Goal: Task Accomplishment & Management: Manage account settings

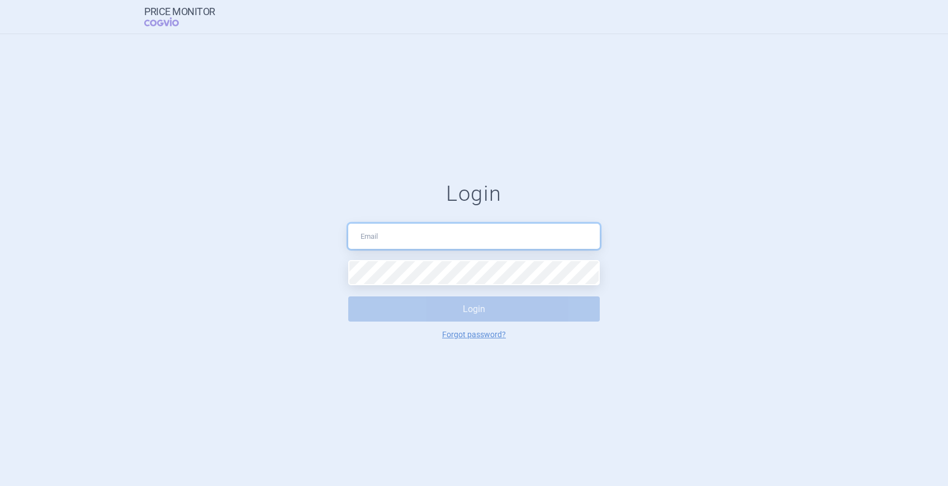
type input "[PERSON_NAME][EMAIL_ADDRESS][PERSON_NAME][DOMAIN_NAME]"
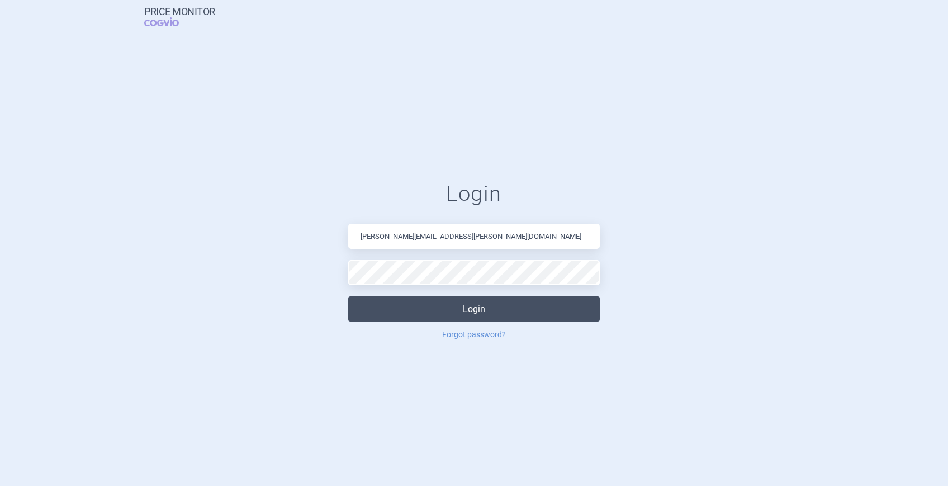
click at [473, 304] on button "Login" at bounding box center [473, 308] width 251 height 25
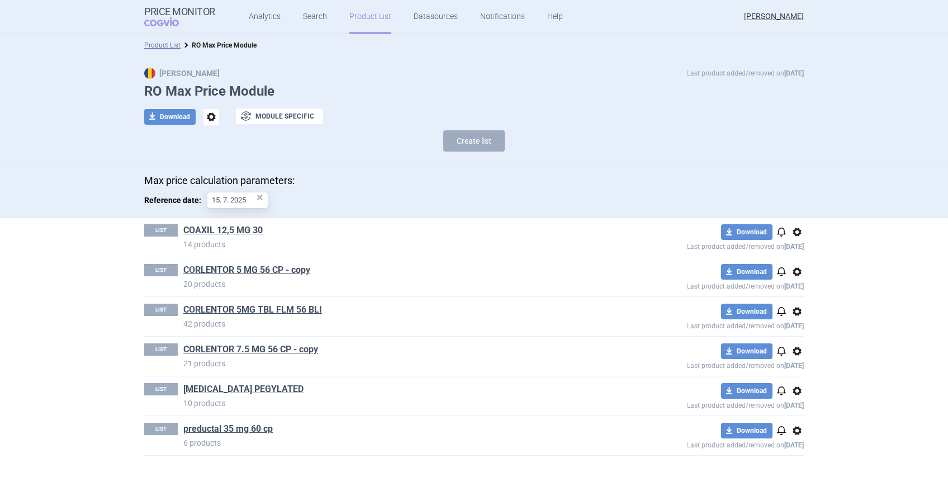
click at [349, 16] on link "Product List" at bounding box center [370, 17] width 42 height 34
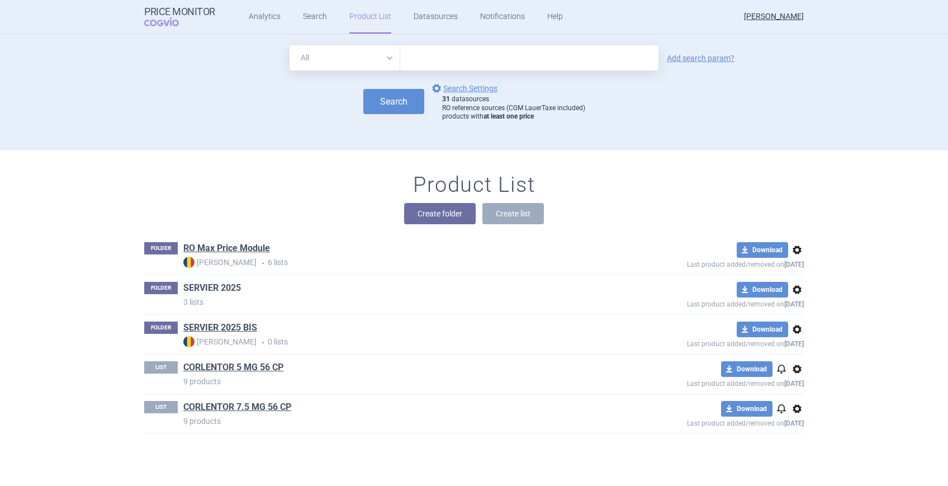
click at [193, 286] on link "SERVIER 2025" at bounding box center [212, 288] width 58 height 12
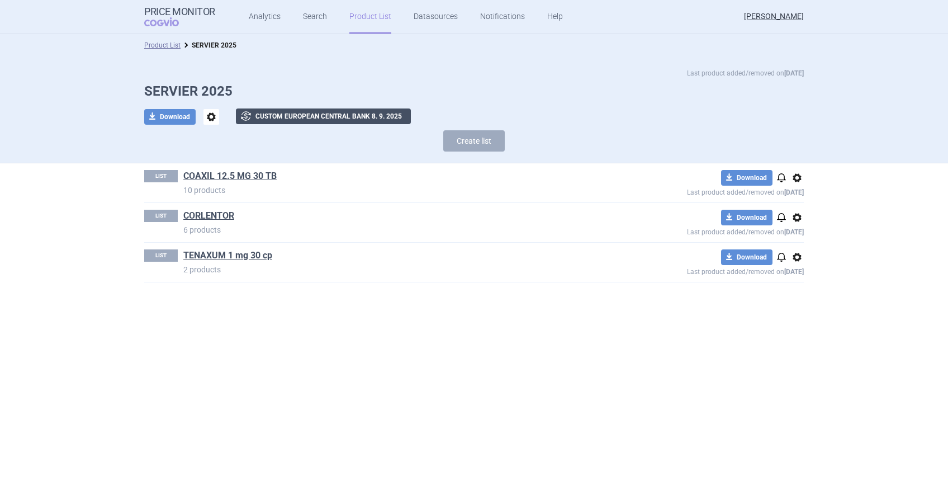
click at [272, 112] on button "exchange Custom European Central Bank 8. 9. 2025" at bounding box center [323, 116] width 175 height 16
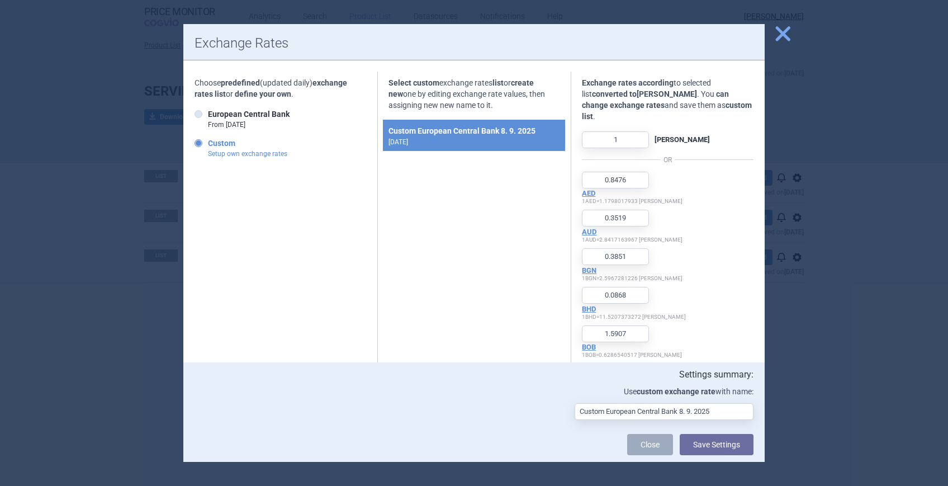
click at [786, 36] on span "close" at bounding box center [783, 34] width 20 height 20
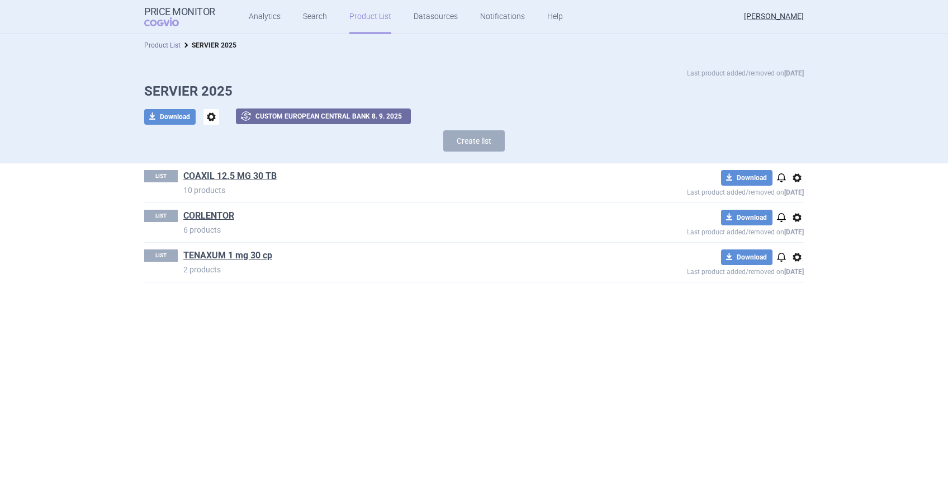
click at [156, 44] on link "Product List" at bounding box center [162, 45] width 36 height 8
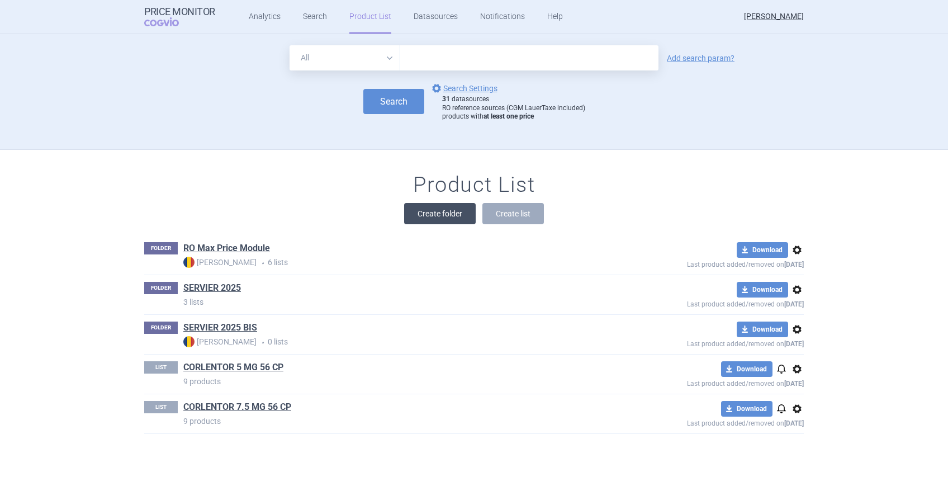
click at [426, 217] on button "Create folder" at bounding box center [440, 213] width 72 height 21
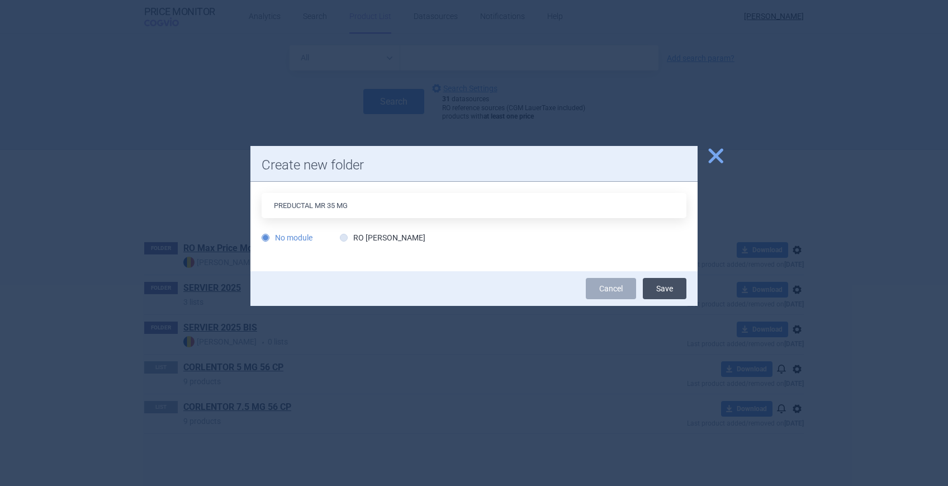
type input "PREDUCTAL MR 35 MG"
click at [666, 288] on button "Save" at bounding box center [665, 288] width 44 height 21
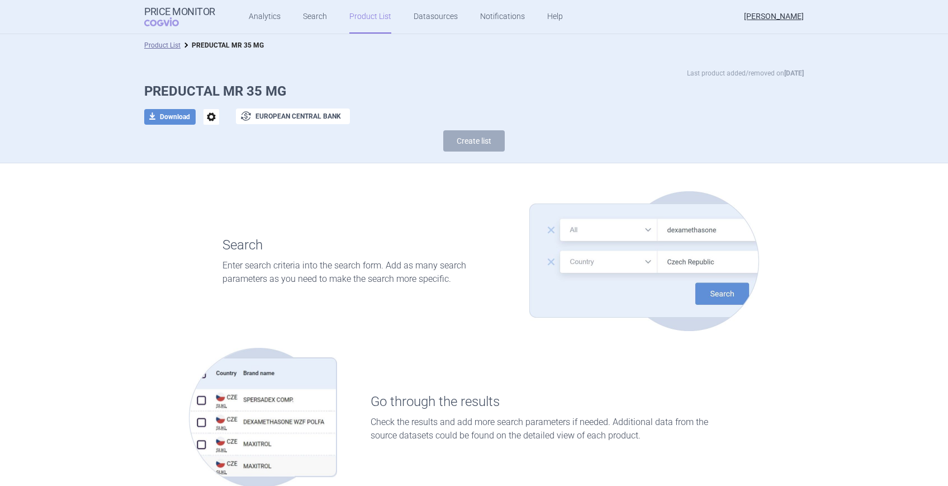
click at [353, 18] on link "Product List" at bounding box center [370, 17] width 42 height 34
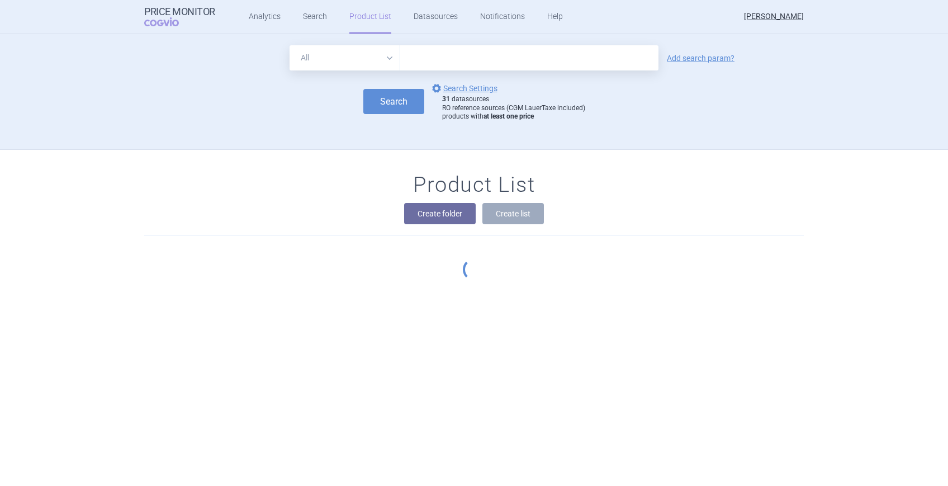
scroll to position [21, 0]
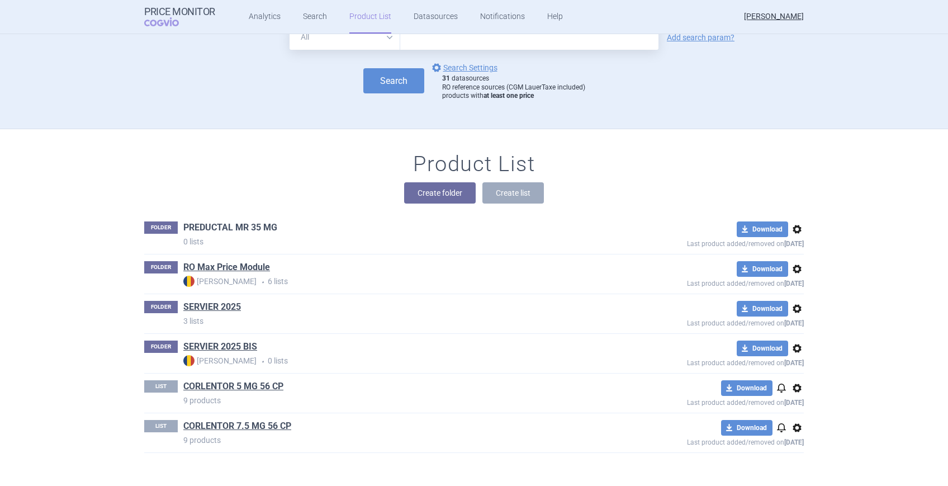
click at [205, 227] on link "PREDUCTAL MR 35 MG" at bounding box center [230, 227] width 94 height 12
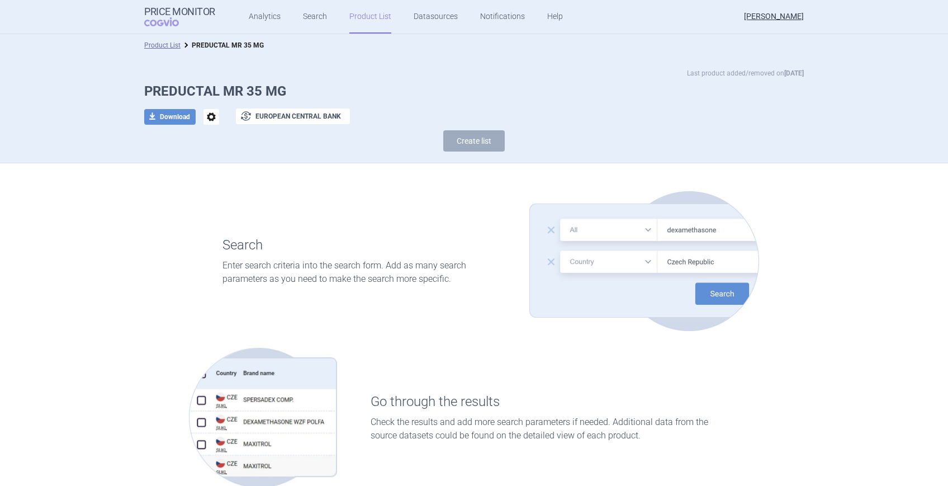
click at [203, 115] on span "options" at bounding box center [211, 117] width 16 height 16
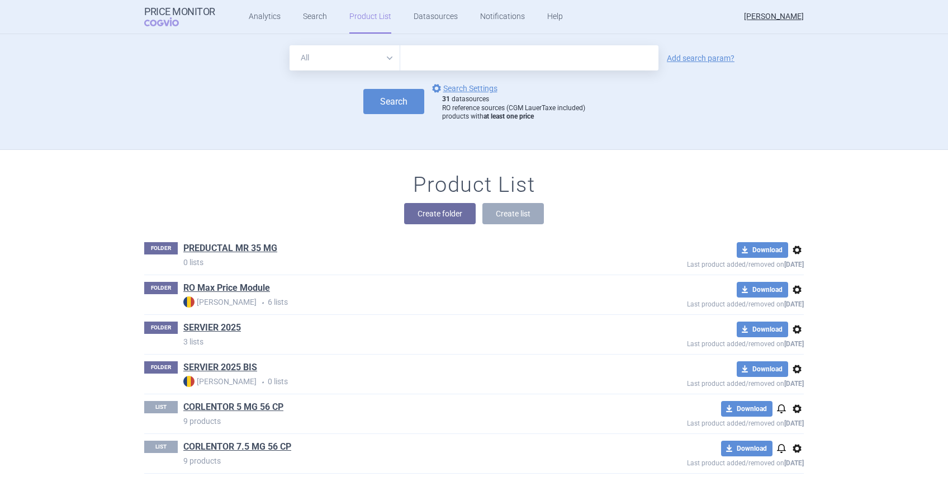
scroll to position [21, 0]
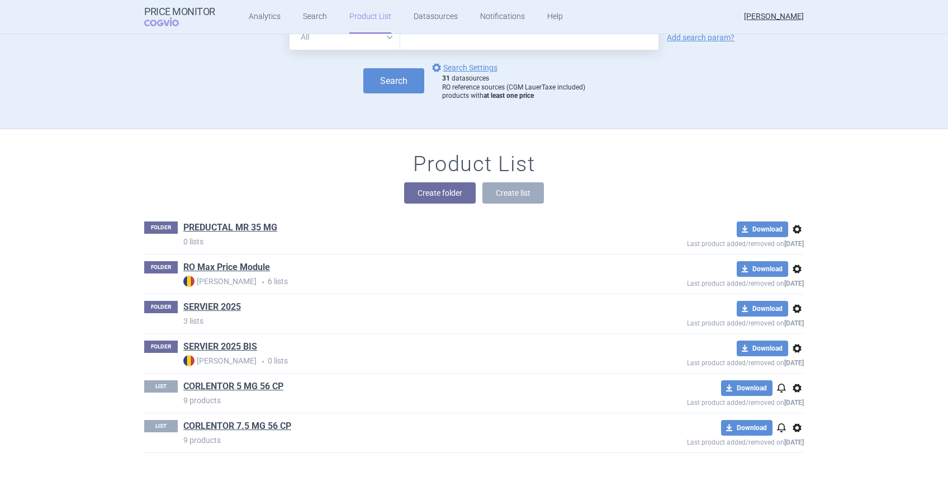
click at [793, 230] on span "options" at bounding box center [796, 228] width 13 height 13
click at [230, 222] on link "PREDUCTAL MR 35 MG" at bounding box center [230, 227] width 94 height 12
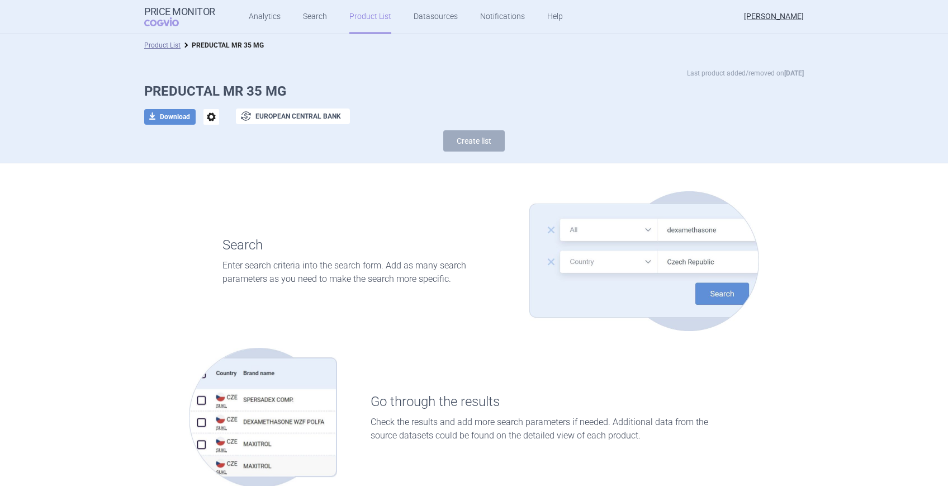
click at [205, 110] on span "options" at bounding box center [211, 117] width 16 height 16
click at [265, 113] on button "exchange European Central Bank" at bounding box center [293, 116] width 114 height 16
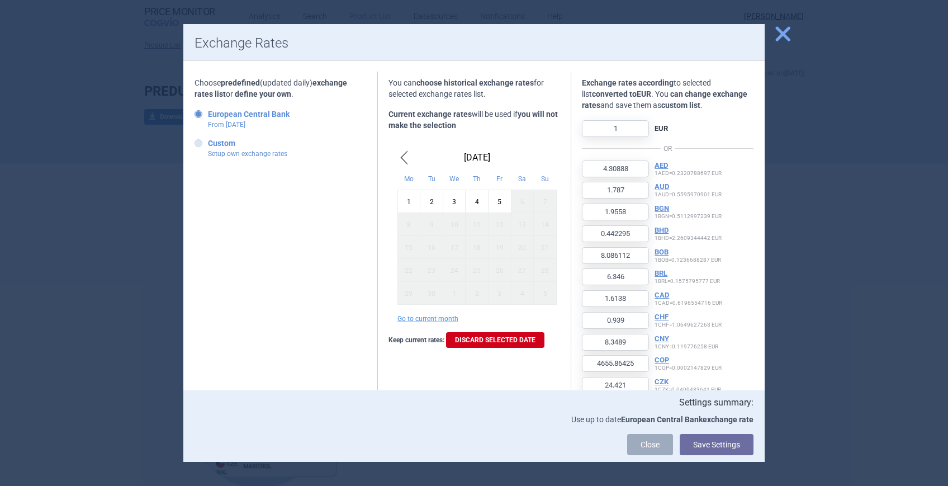
click at [199, 142] on icon at bounding box center [198, 143] width 8 height 8
click at [199, 142] on input "Custom Setup own exchange rates" at bounding box center [200, 143] width 11 height 11
radio input "true"
type input "0.8476"
type input "0.3519"
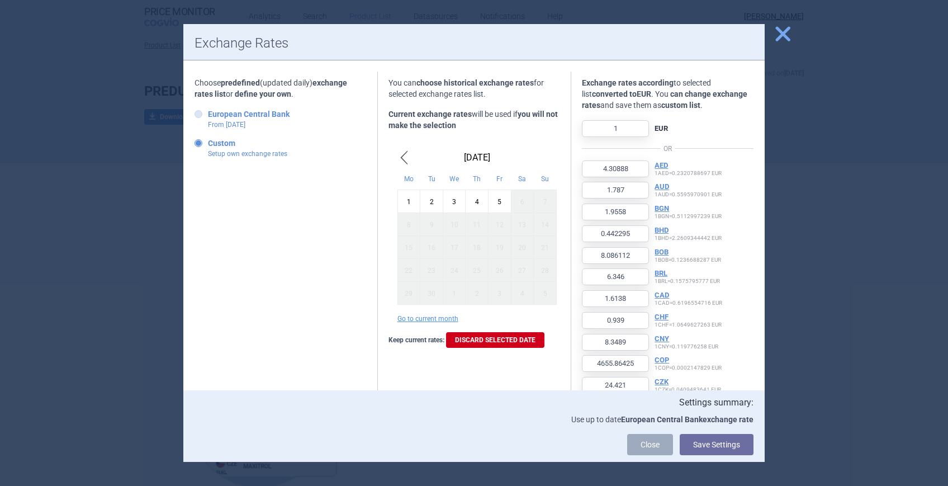
type input "0.3851"
type input "0.0868"
type input "1.5907"
type input "1.2495"
type input "0.3178"
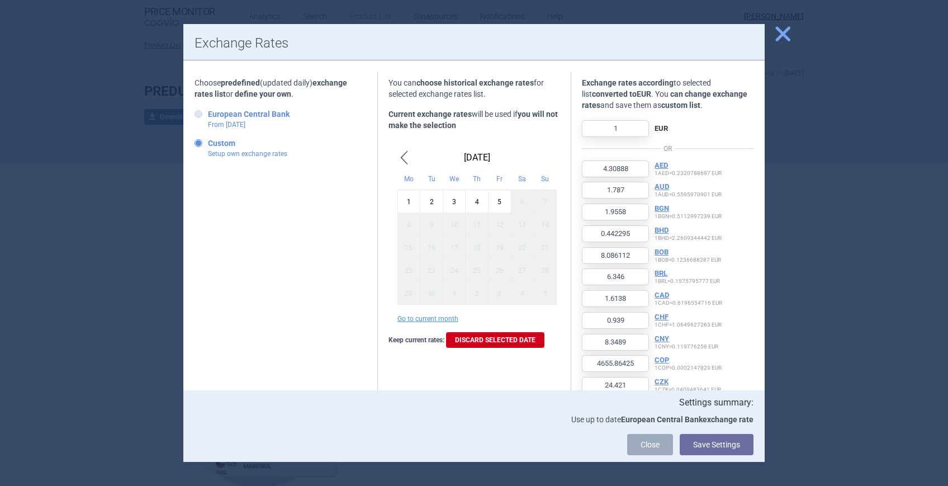
type input "0.1849"
type input "1.6439"
type input "918.0189"
type input "4.8085"
type input "1.4698"
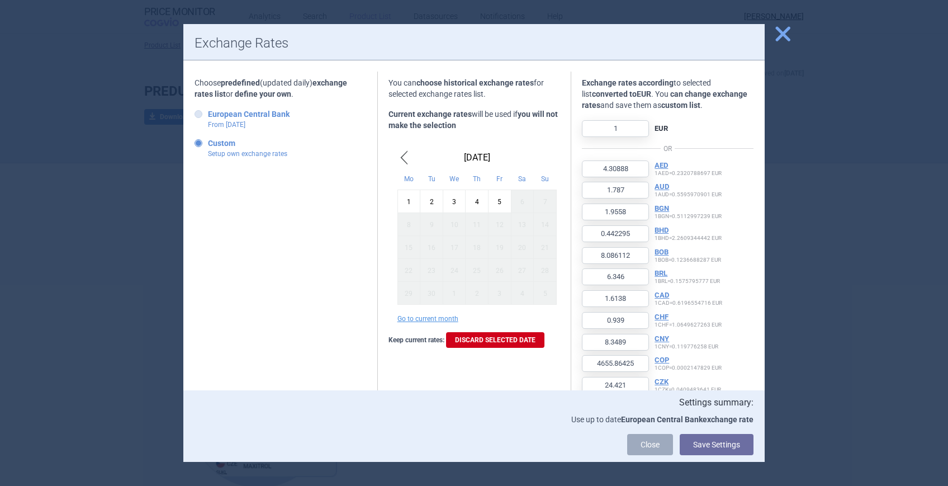
type input "29.9464"
type input "0.1709"
type input "77.3325"
type input "0.7685"
type input "20.3242"
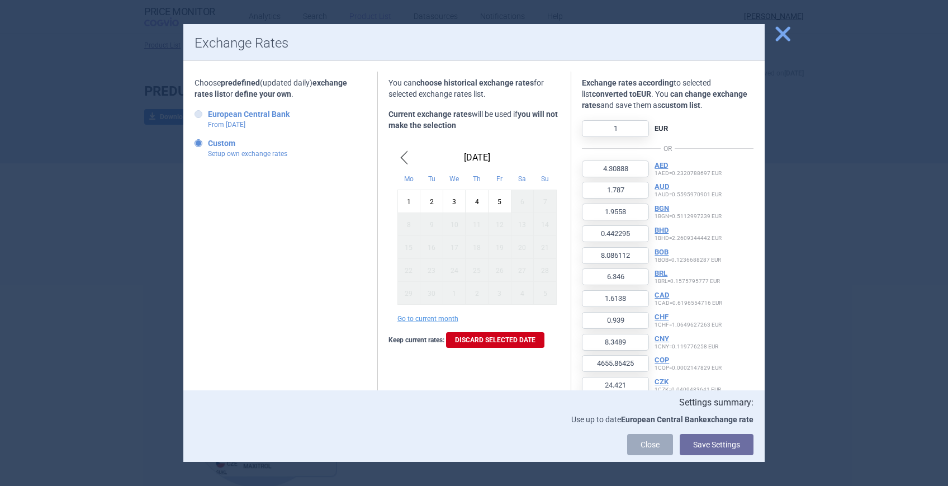
type input "28.1567"
type input "0.1636"
type input "34.0814"
type input "320.3169"
type input "0.0705"
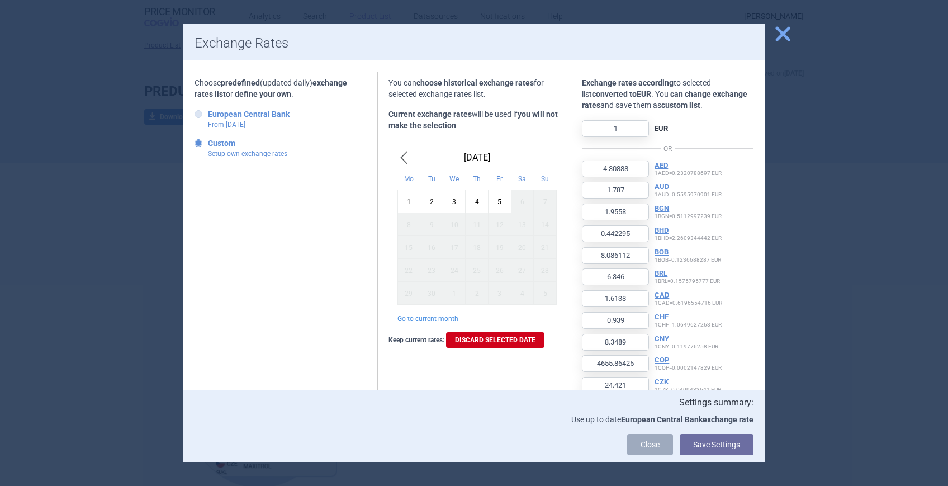
type input "123.7118"
type input "20614.0775"
type input "3.8638"
type input "0.9731"
type input "2.3137"
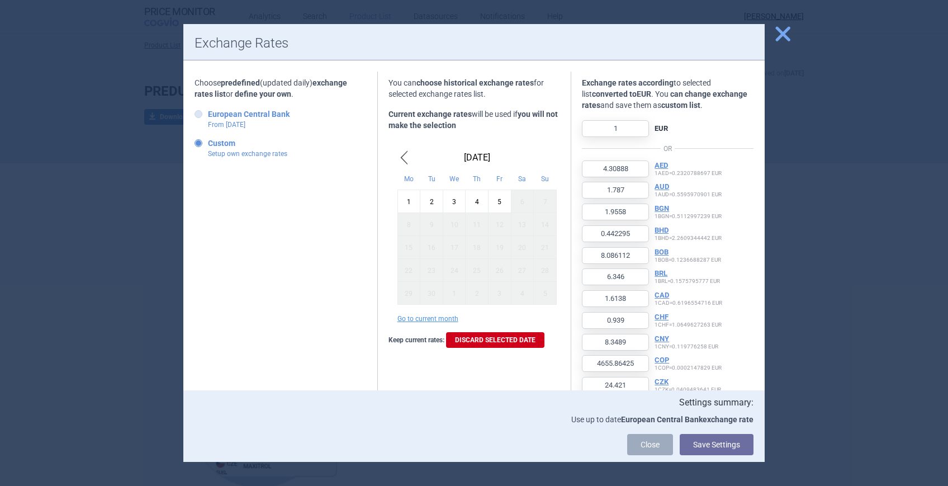
type input "0.3919"
type input "0.0887"
type input "0.8369"
type input "0.8414"
type input "23.0716"
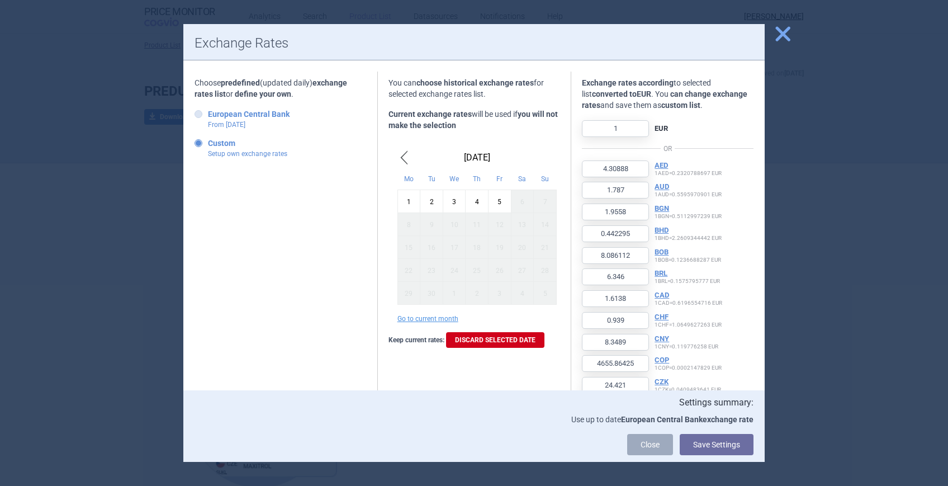
type input "18.7368"
type input "0.8656"
type input "2.1661"
type input "0.2303"
type input "2862.9761"
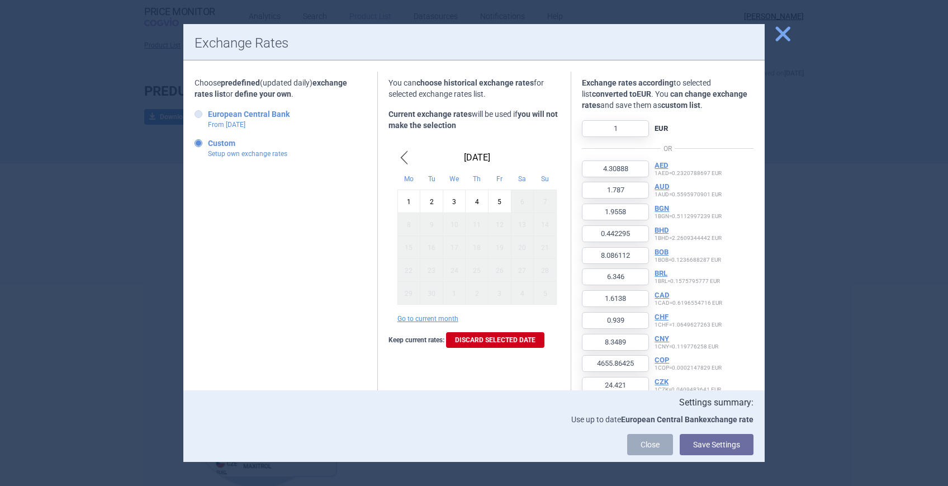
type input "4.0688"
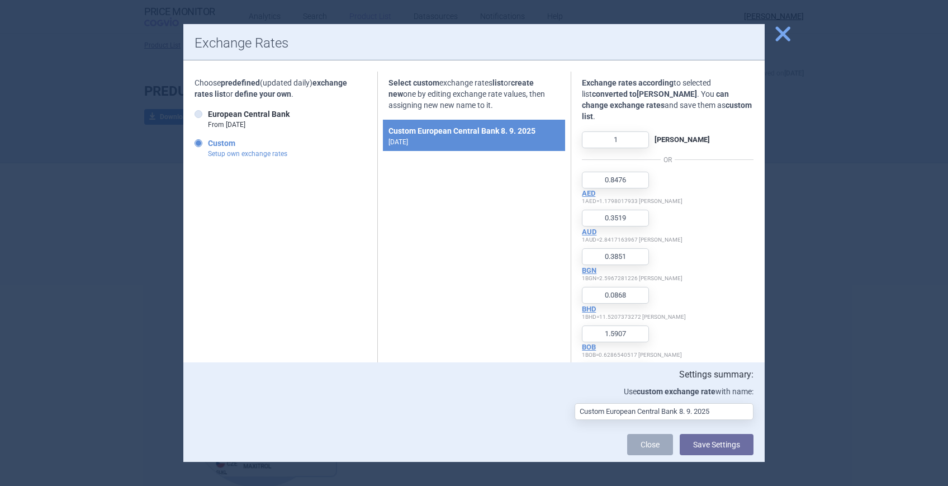
click at [217, 154] on p "Setup own exchange rates" at bounding box center [247, 154] width 79 height 10
click at [206, 149] on input "Custom Setup own exchange rates" at bounding box center [200, 143] width 11 height 11
click at [232, 154] on p "Setup own exchange rates" at bounding box center [247, 154] width 79 height 10
click at [206, 149] on input "Custom Setup own exchange rates" at bounding box center [200, 143] width 11 height 11
click at [416, 134] on strong "Custom European Central Bank 8. 9. 2025" at bounding box center [474, 130] width 172 height 13
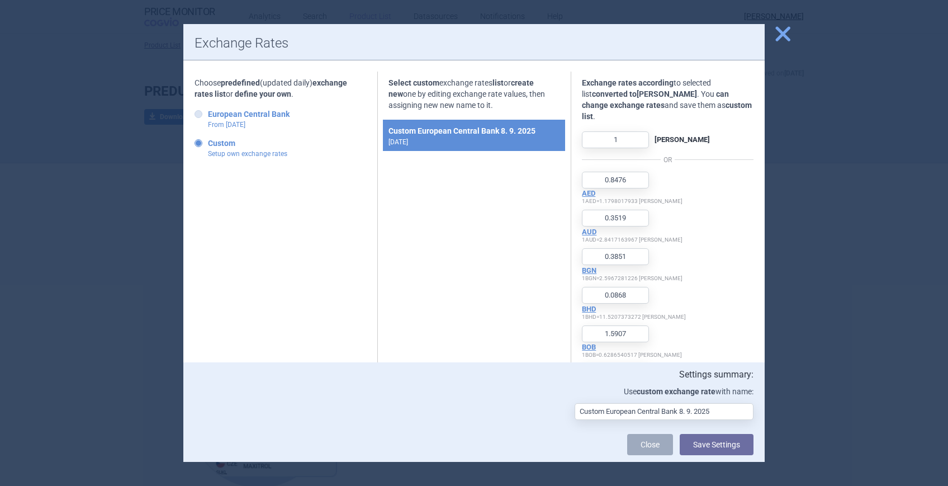
click at [231, 125] on p "From [DATE]" at bounding box center [249, 125] width 82 height 10
click at [206, 120] on input "European Central Bank From [DATE]" at bounding box center [200, 114] width 11 height 11
radio input "true"
type input "4.30888"
type input "1.787"
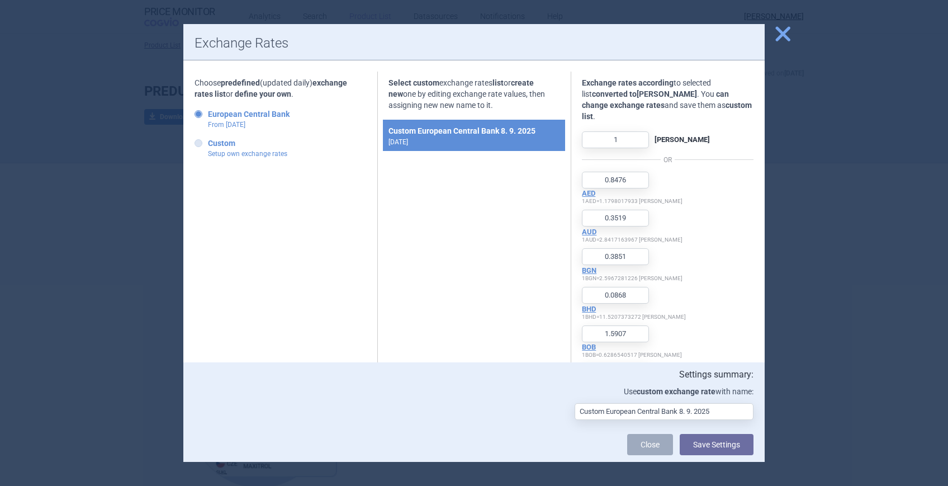
type input "1.9558"
type input "0.442295"
type input "8.086112"
type input "6.346"
type input "1.6138"
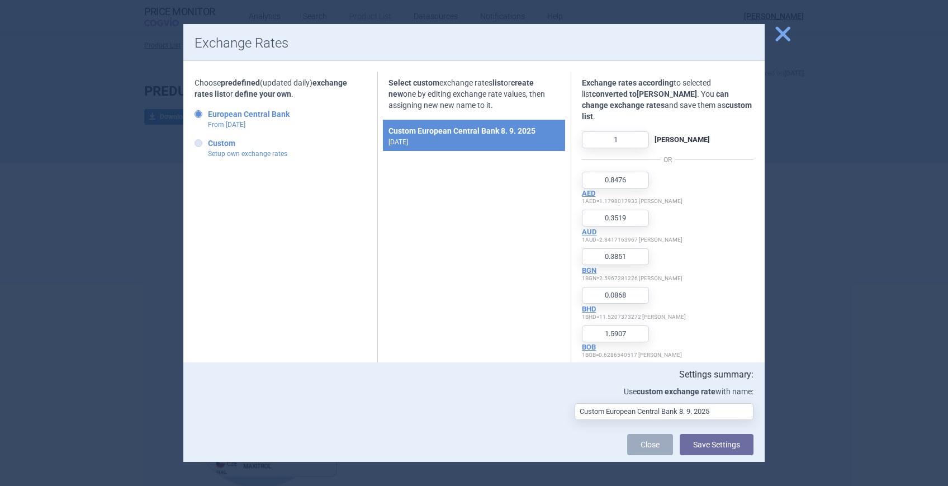
type input "0.939"
type input "8.3489"
type input "4655.86425"
type input "24.421"
type input "7.4648"
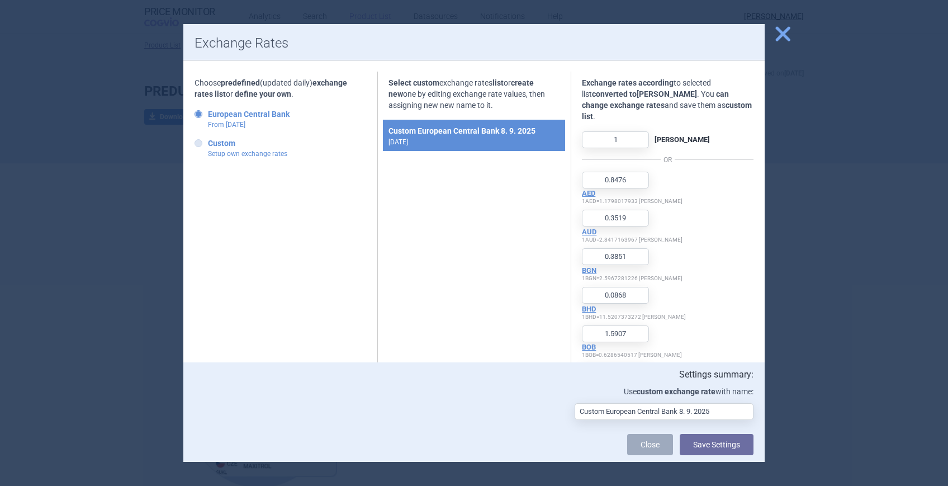
type input "152.363715"
type input "0.8678"
type input "392.75"
type input "3.903"
type input "103.221"
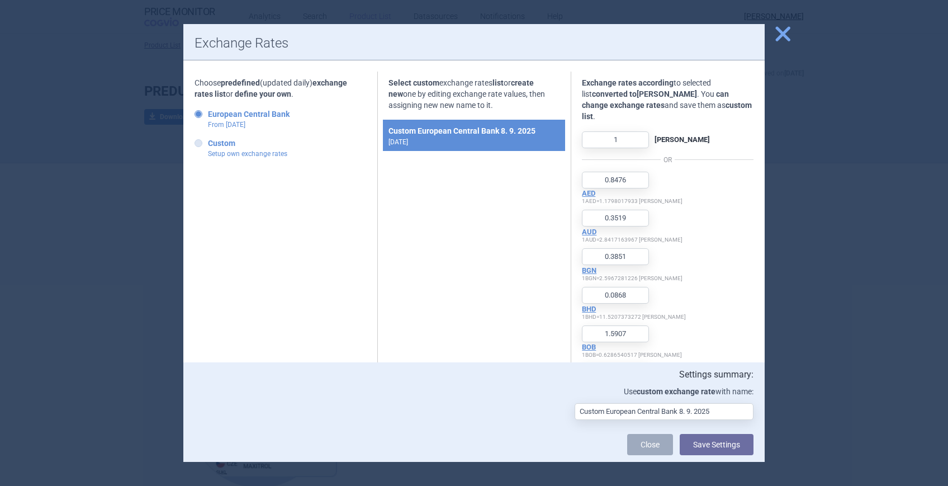
type input "143"
type input "0.83184"
type input "173.09"
type input "1626.8"
type input "0.358344"
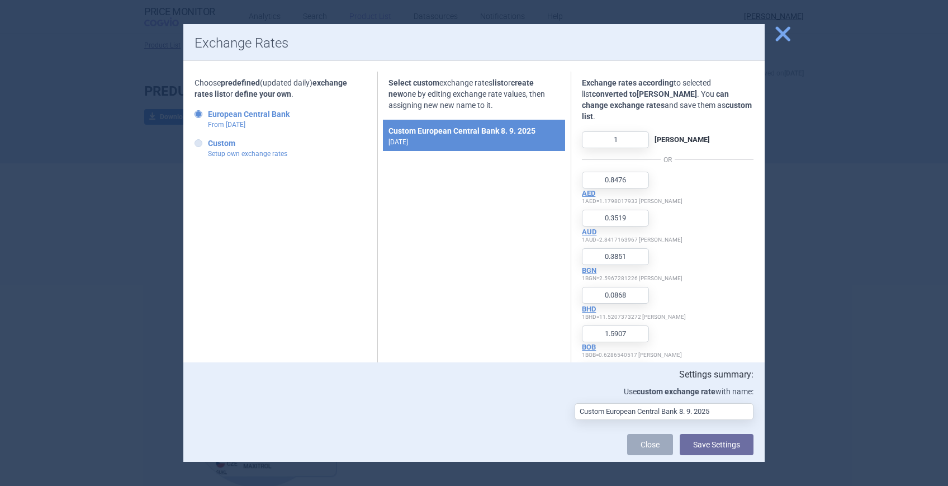
type input "629.293785"
type input "104859.095248"
type input "19.654101"
type input "4.942"
type input "11.7505"
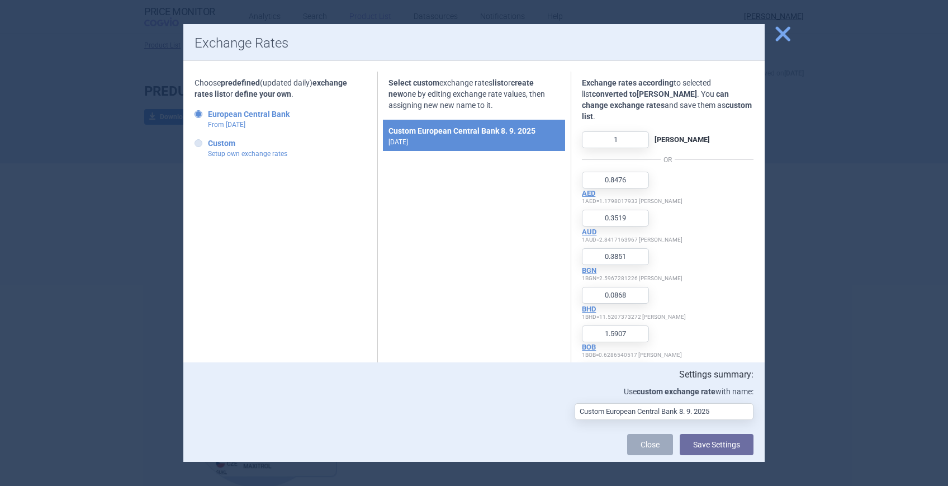
type input "1.9901"
type input "0.451117"
type input "4.2505"
type input "4.277062"
type input "117.181522"
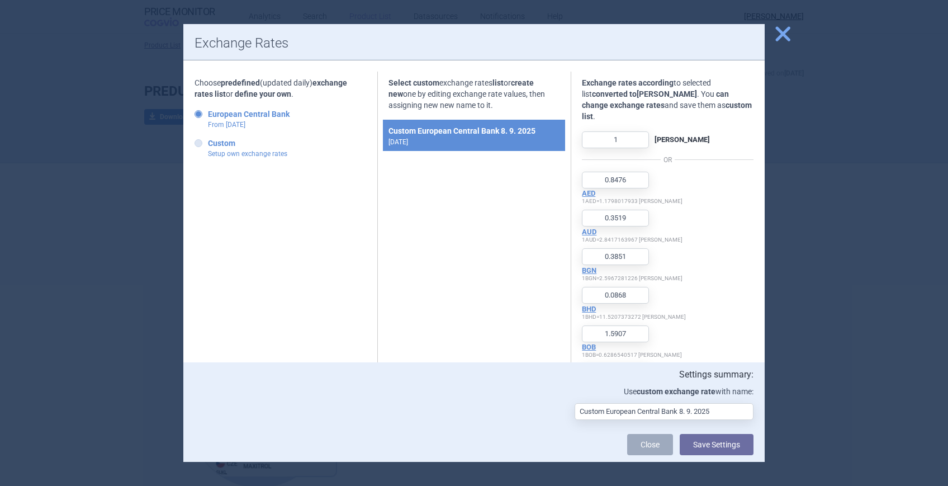
type input "96.065742"
type input "4.402515"
type input "11.001"
type input "1.1697"
type input "14563.304193"
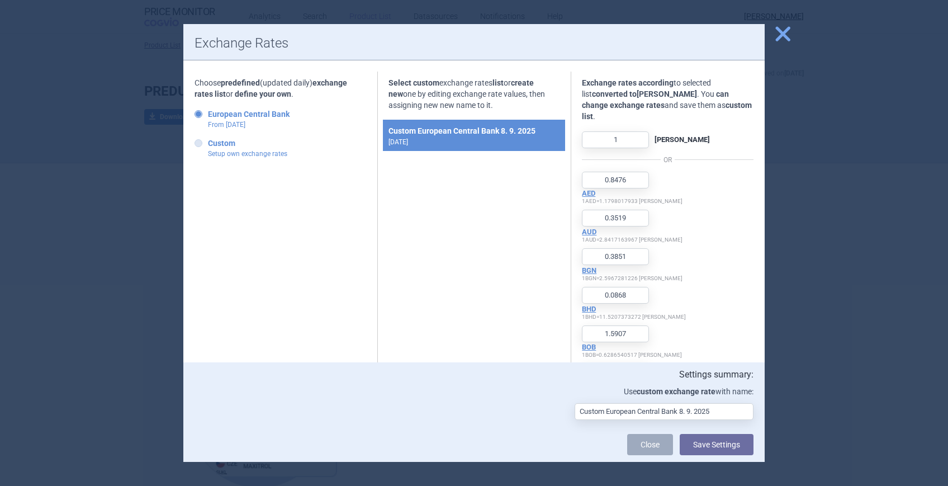
type input "20.6644"
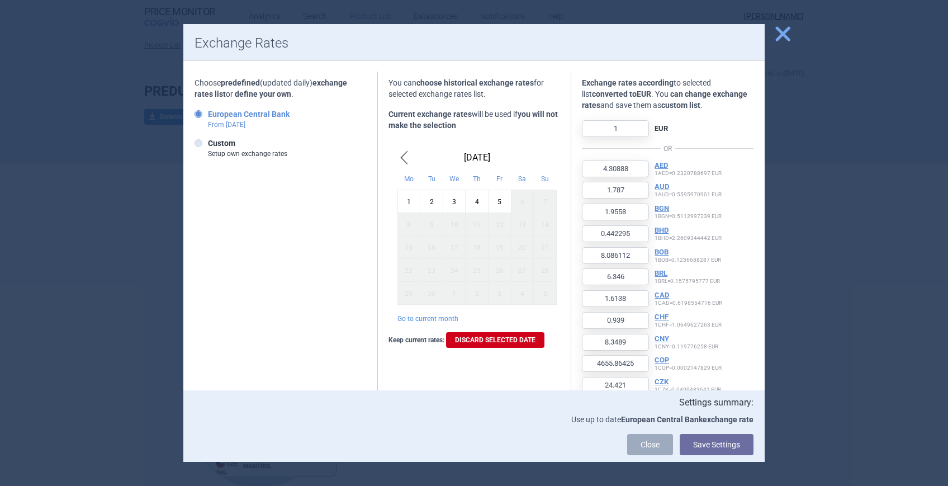
click at [426, 317] on button "Go to current month" at bounding box center [427, 318] width 61 height 9
click at [397, 156] on span "Previous Month" at bounding box center [403, 158] width 13 height 18
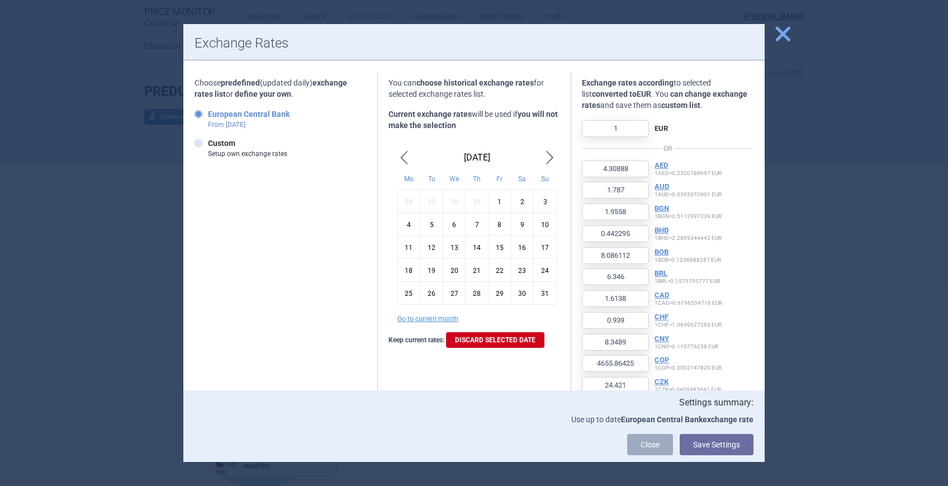
click at [397, 156] on span "Previous Month" at bounding box center [403, 158] width 13 height 18
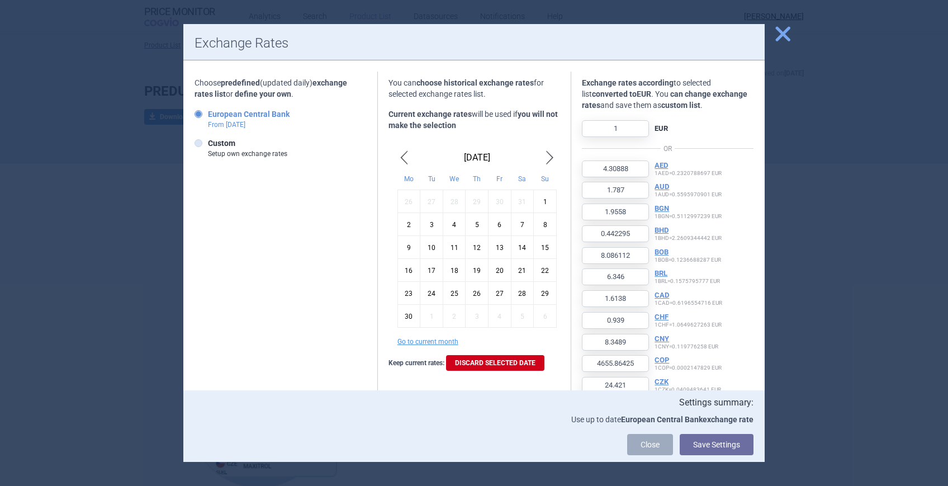
click at [397, 156] on span "Previous Month" at bounding box center [403, 158] width 13 height 18
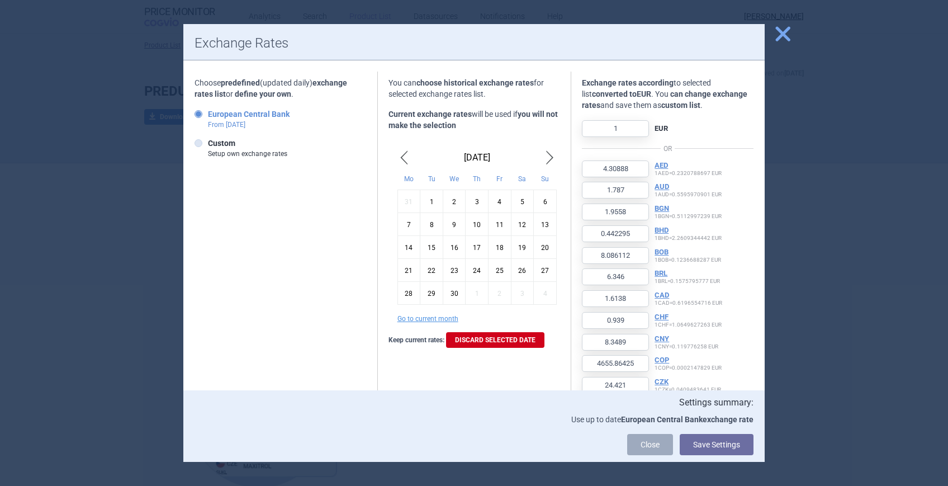
click at [397, 156] on span "Previous Month" at bounding box center [403, 158] width 13 height 18
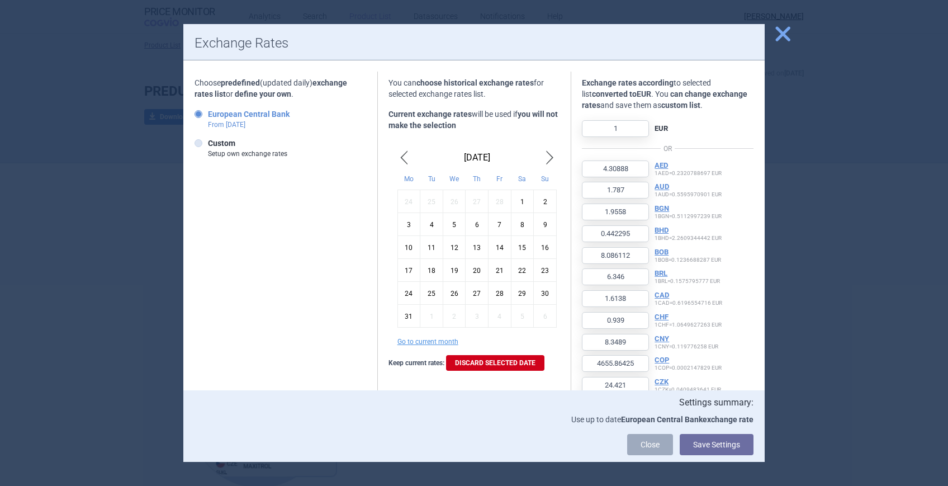
click at [397, 156] on span "Previous Month" at bounding box center [403, 158] width 13 height 18
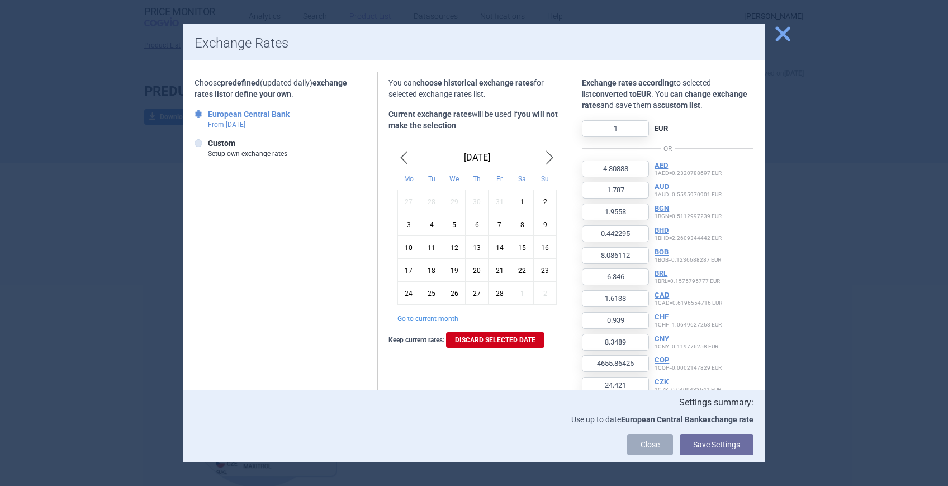
click at [397, 156] on span "Previous Month" at bounding box center [403, 158] width 13 height 18
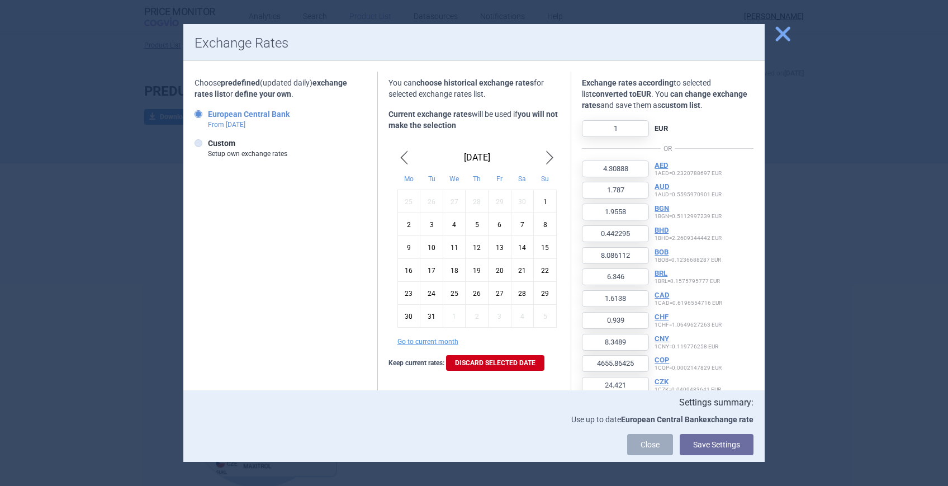
click at [397, 156] on span "Previous Month" at bounding box center [403, 158] width 13 height 18
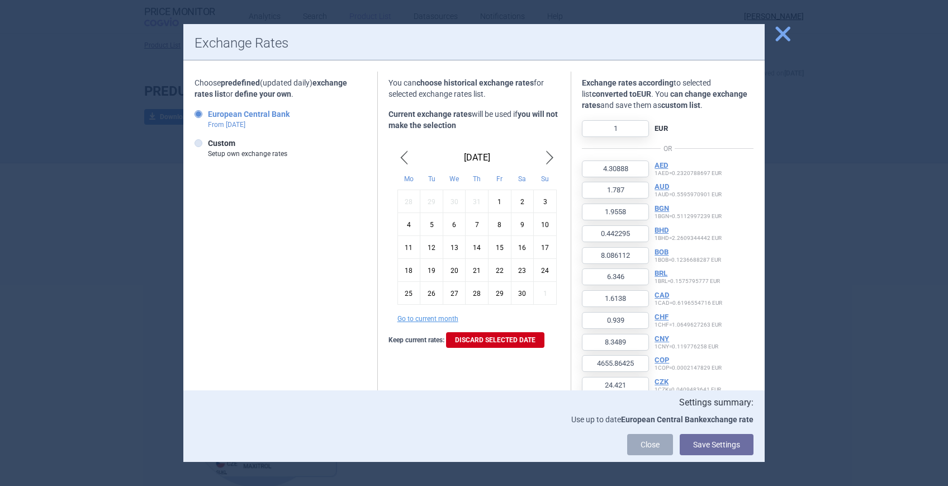
click at [397, 156] on span "Previous Month" at bounding box center [403, 158] width 13 height 18
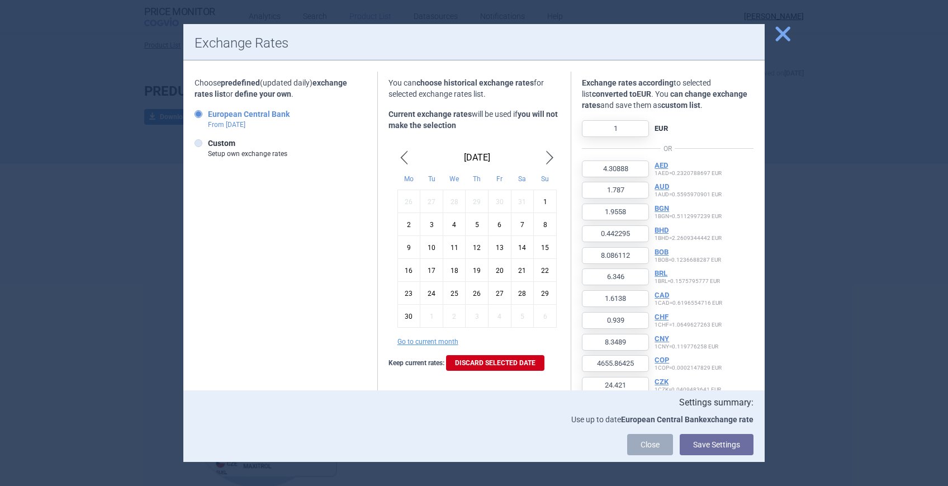
click at [397, 156] on span "Previous Month" at bounding box center [403, 158] width 13 height 18
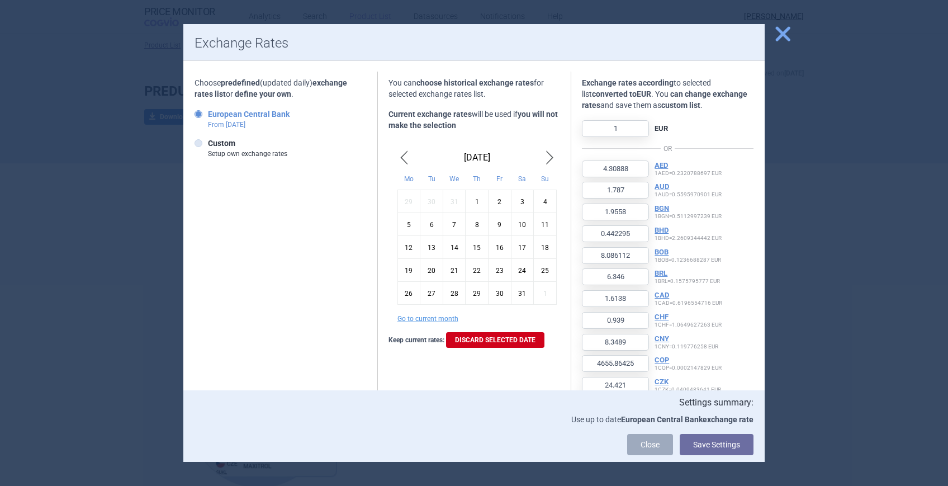
click at [397, 156] on span "Previous Month" at bounding box center [403, 158] width 13 height 18
click at [543, 159] on span "Next Month" at bounding box center [549, 158] width 13 height 18
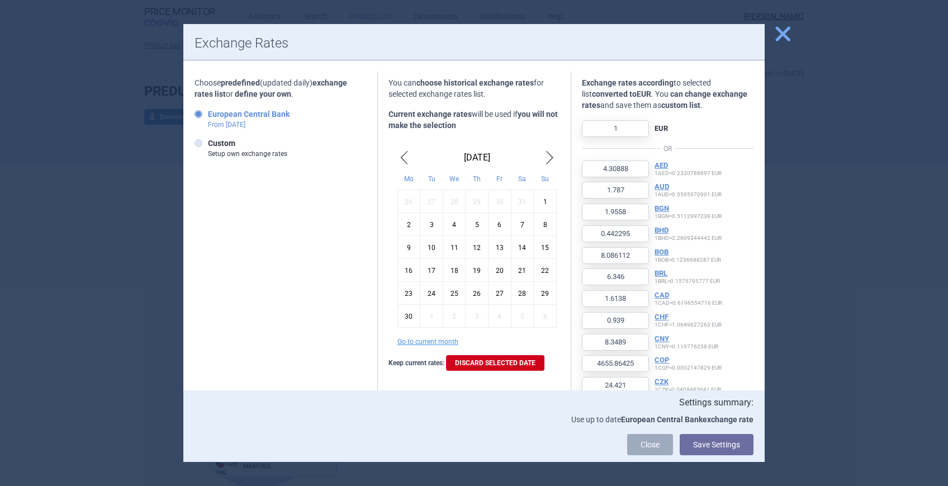
click at [539, 201] on div "1" at bounding box center [545, 201] width 23 height 23
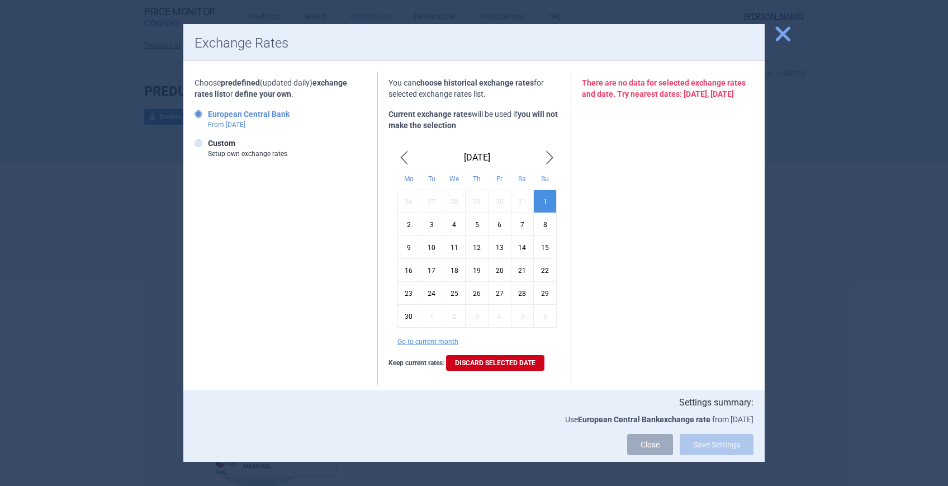
click at [400, 151] on span "Previous Month" at bounding box center [403, 158] width 13 height 18
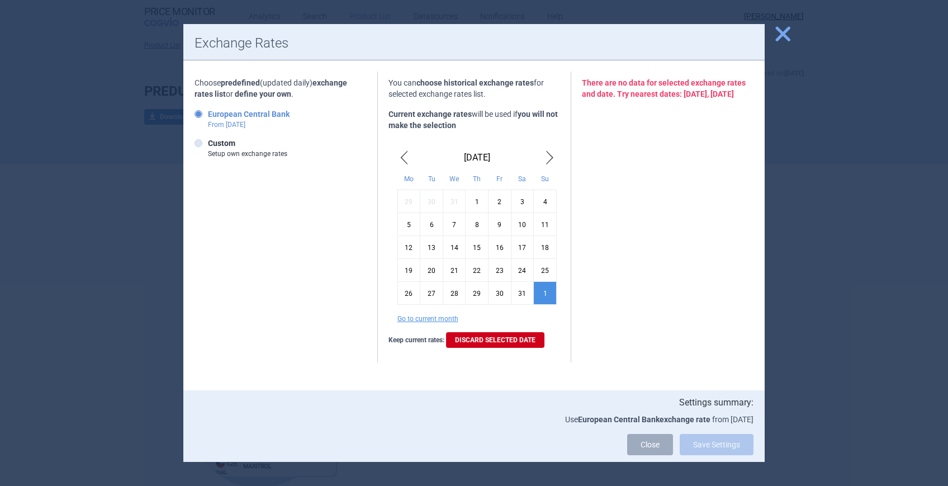
click at [501, 291] on div "30" at bounding box center [499, 292] width 23 height 23
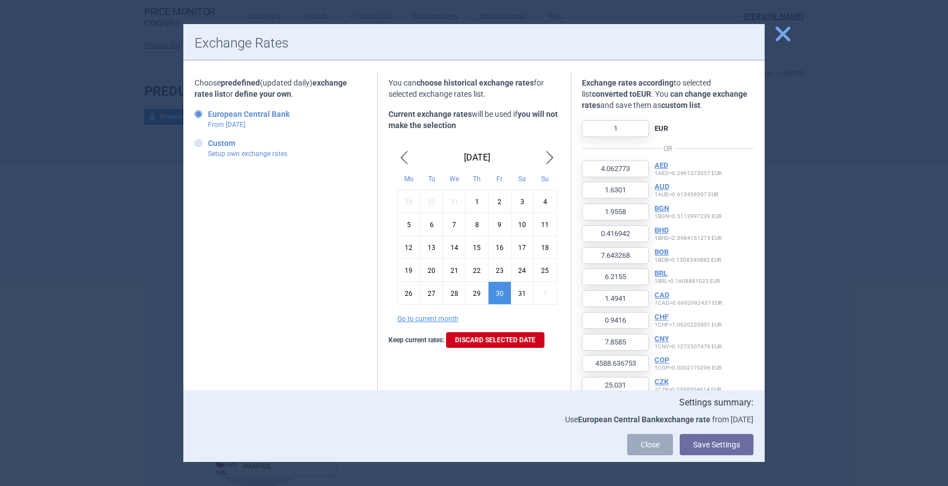
click at [224, 149] on p "Setup own exchange rates" at bounding box center [247, 154] width 79 height 10
click at [206, 148] on input "Custom Setup own exchange rates" at bounding box center [200, 143] width 11 height 11
radio input "true"
type input "0.8476"
type input "0.3519"
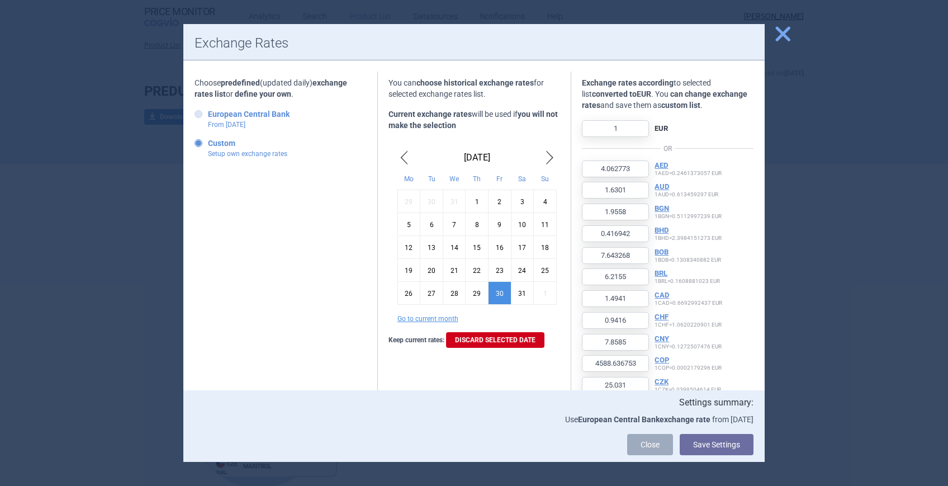
type input "0.3851"
type input "0.0868"
type input "1.5907"
type input "1.2495"
type input "0.3178"
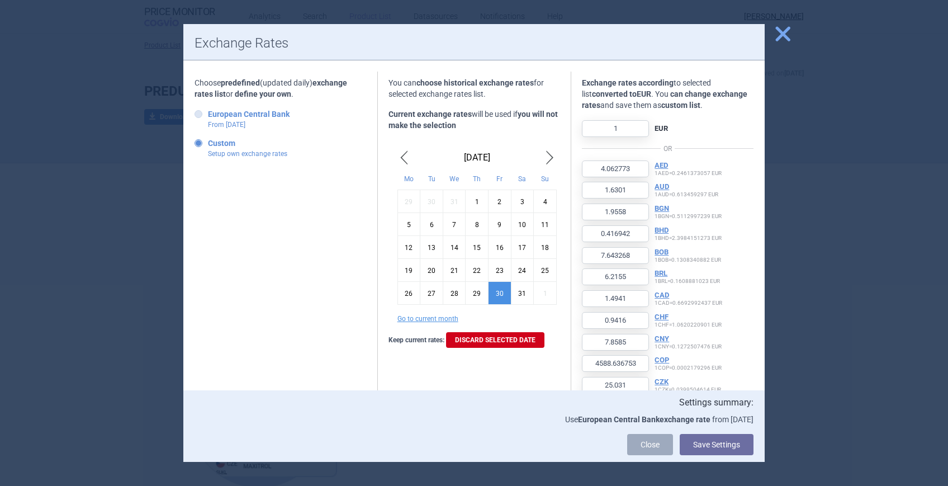
type input "0.1849"
type input "1.6439"
type input "918.0189"
type input "4.8085"
type input "1.4698"
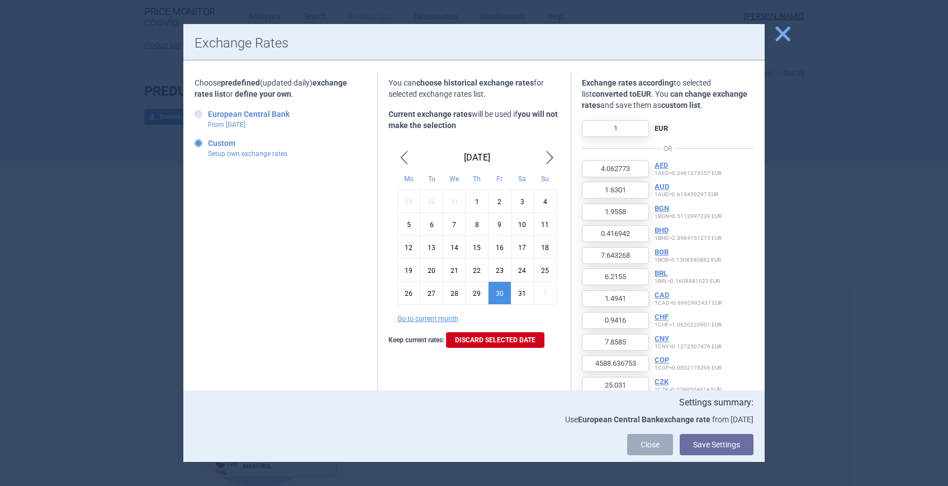
type input "29.9464"
type input "0.1709"
type input "77.3325"
type input "0.7685"
type input "20.3242"
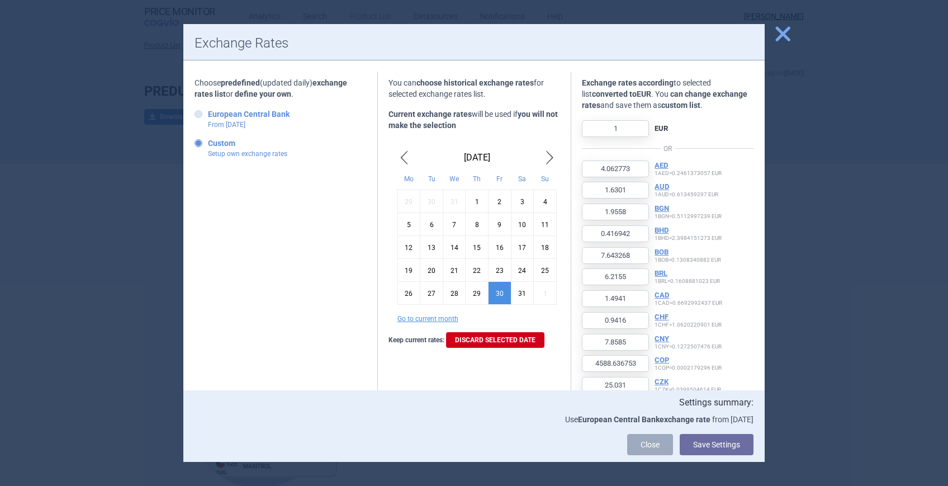
type input "28.1567"
type input "0.1636"
type input "34.0814"
type input "320.3169"
type input "0.0705"
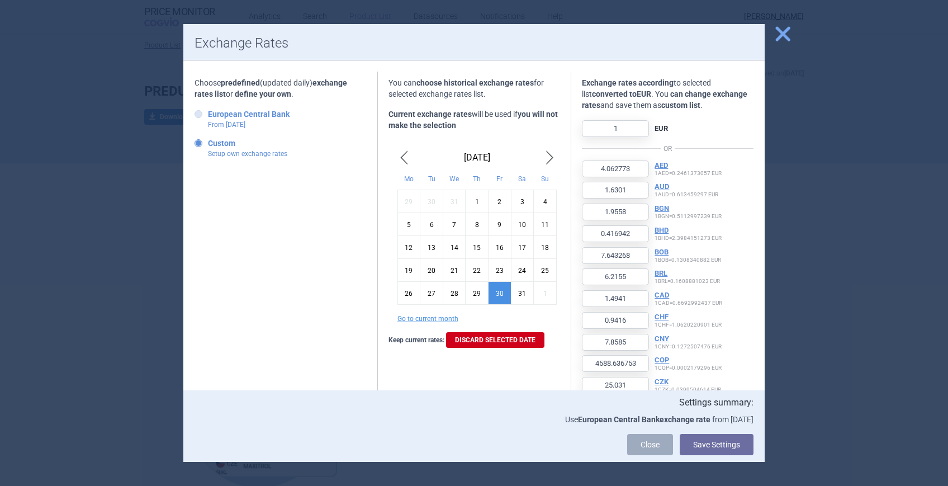
type input "123.7118"
type input "20614.0775"
type input "3.8638"
type input "0.9731"
type input "2.3137"
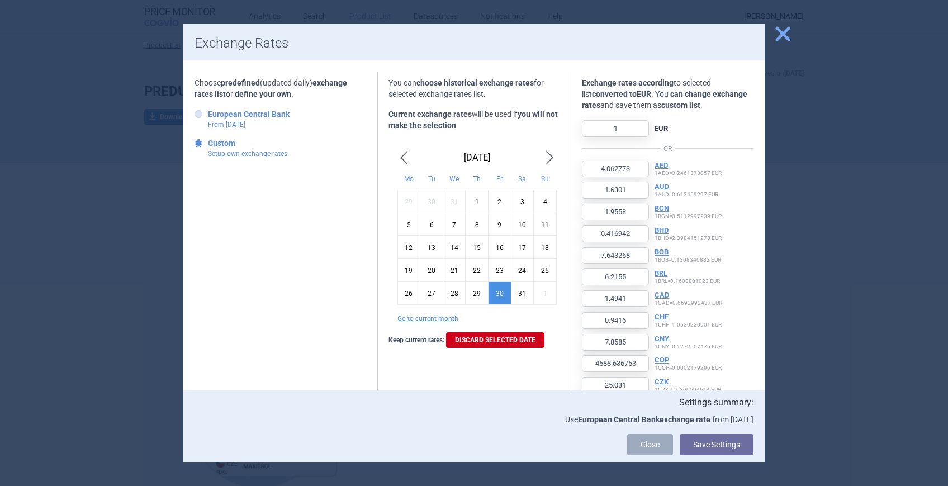
type input "0.3919"
type input "0.0887"
type input "0.8369"
type input "0.8414"
type input "23.0716"
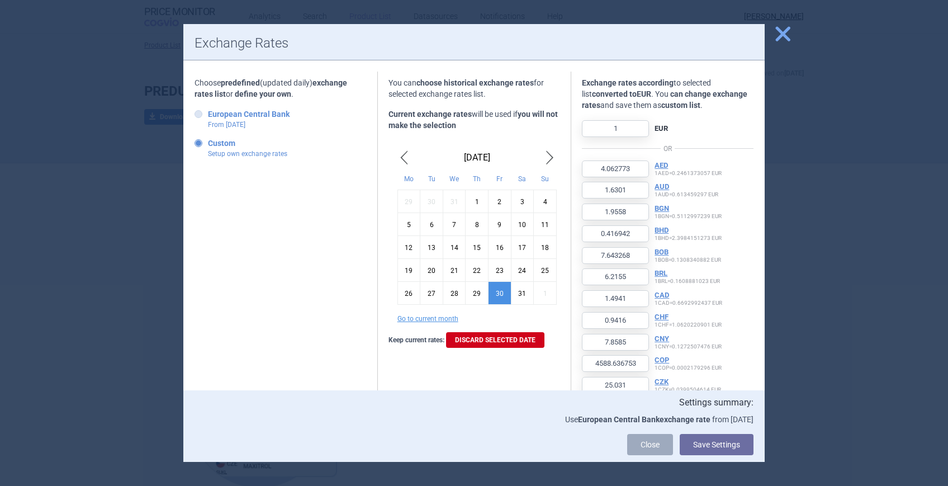
type input "18.7368"
type input "0.8656"
type input "2.1661"
type input "0.2303"
type input "2862.9761"
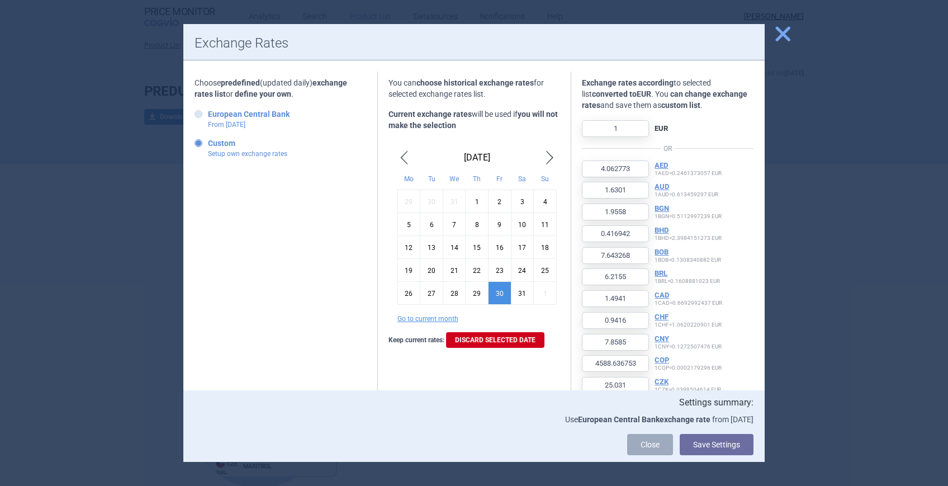
type input "4.0688"
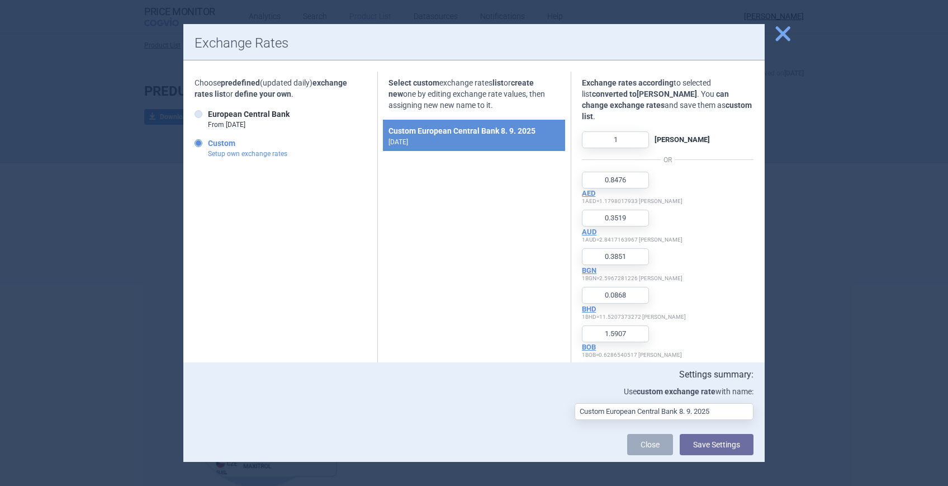
click at [778, 36] on span "close" at bounding box center [783, 34] width 20 height 20
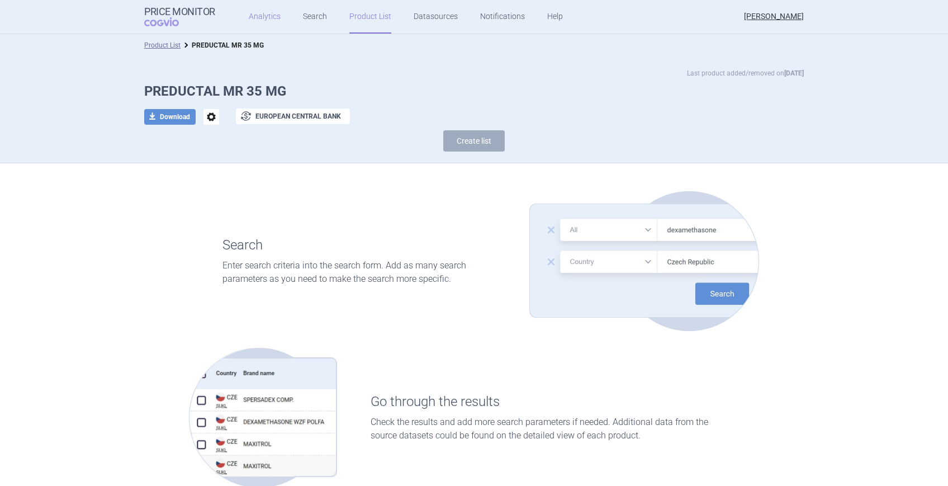
click at [272, 14] on link "Analytics" at bounding box center [265, 17] width 32 height 34
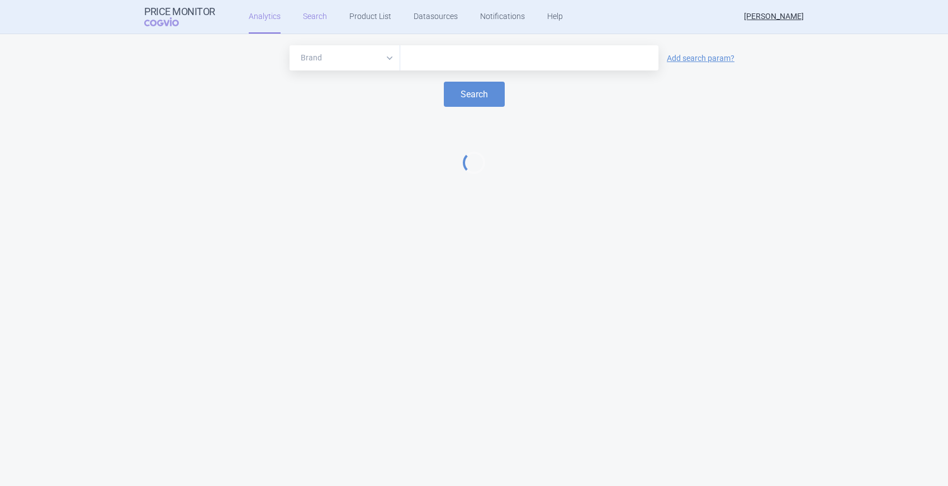
click at [312, 18] on link "Search" at bounding box center [315, 17] width 24 height 34
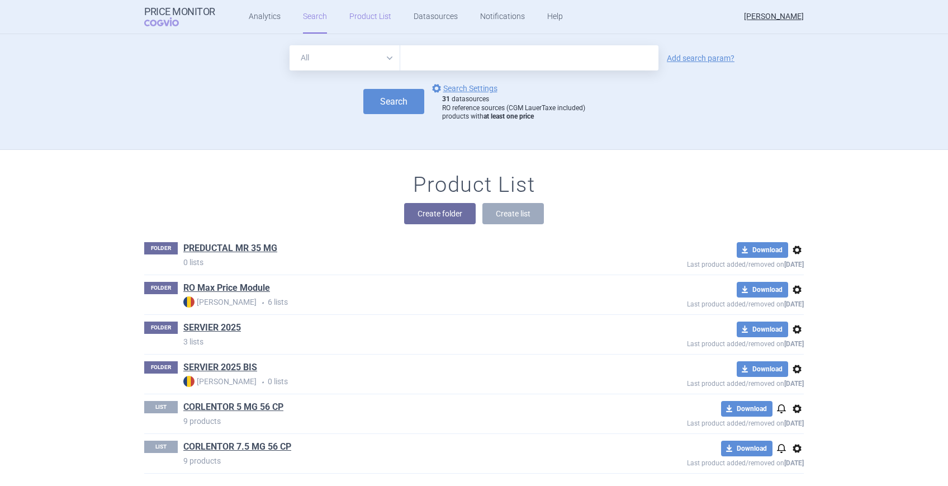
click at [370, 12] on link "Product List" at bounding box center [370, 17] width 42 height 34
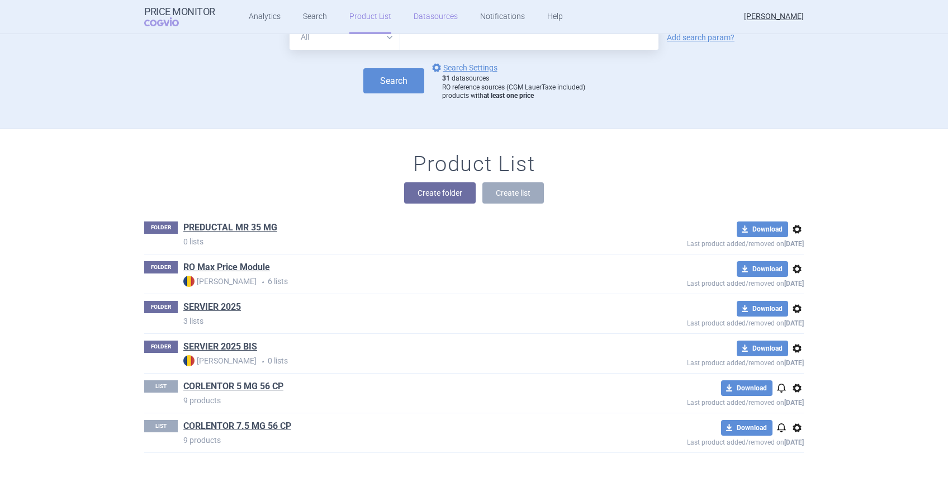
click at [443, 15] on link "Datasources" at bounding box center [435, 17] width 44 height 34
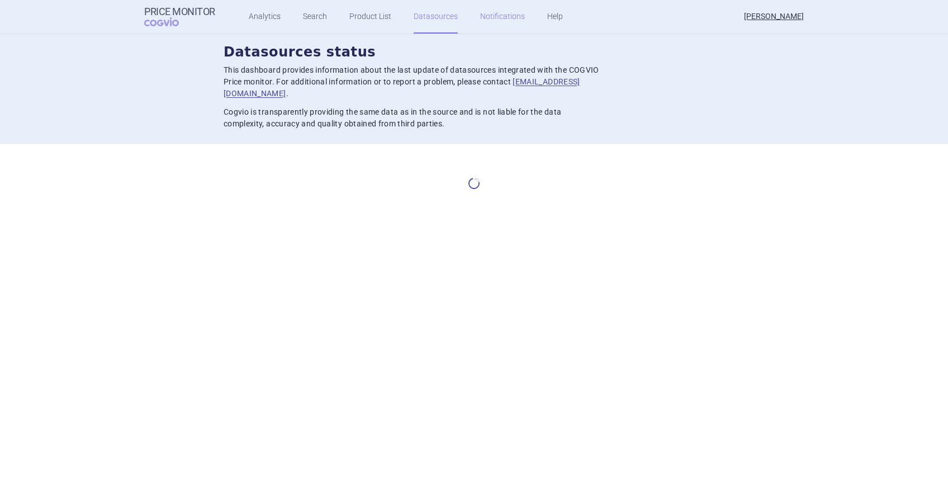
click at [482, 18] on link "Notifications" at bounding box center [502, 17] width 45 height 34
